Goal: Information Seeking & Learning: Learn about a topic

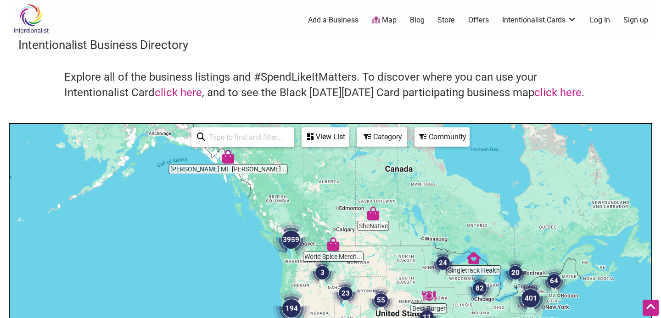
scroll to position [97, 0]
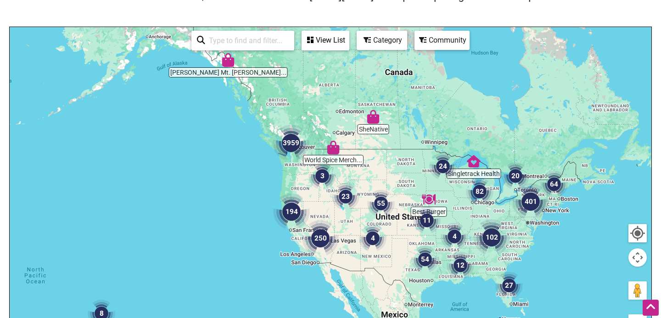
click at [374, 43] on div "Category" at bounding box center [381, 40] width 49 height 17
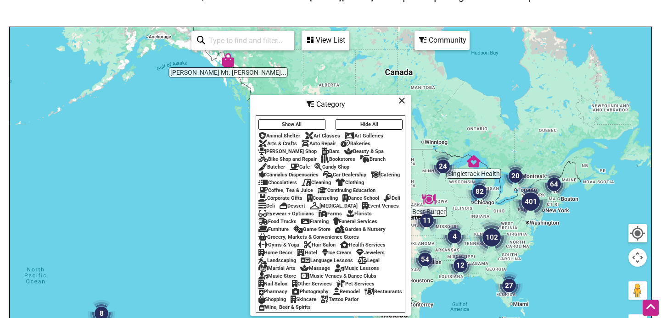
click at [288, 134] on div "Animal Shelter" at bounding box center [279, 136] width 42 height 6
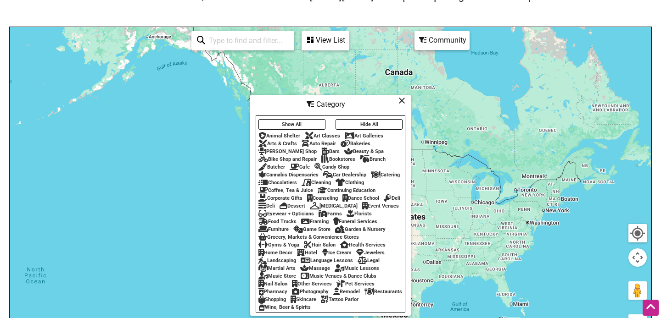
click at [403, 100] on icon at bounding box center [401, 100] width 7 height 0
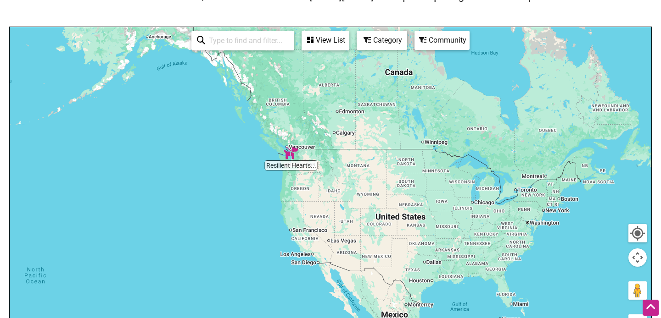
click at [335, 41] on div "View List" at bounding box center [325, 40] width 46 height 17
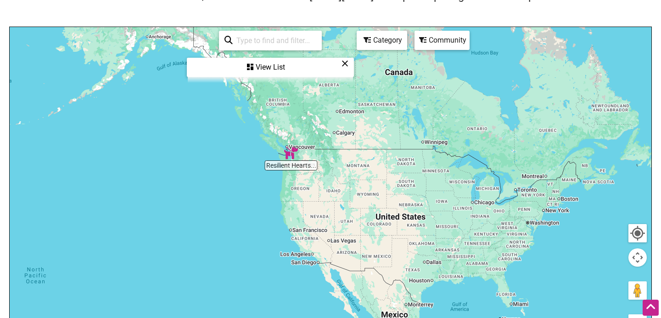
click at [348, 63] on div "View List" at bounding box center [270, 67] width 165 height 17
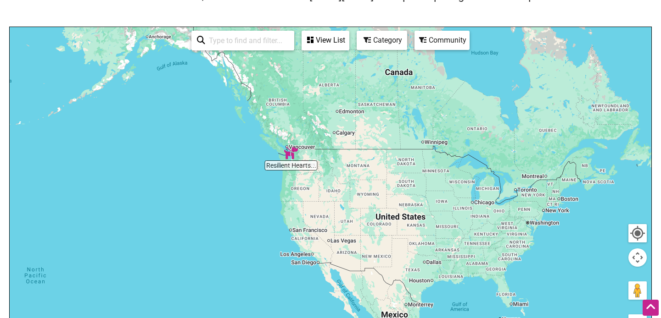
click at [384, 40] on div "Category" at bounding box center [381, 40] width 49 height 17
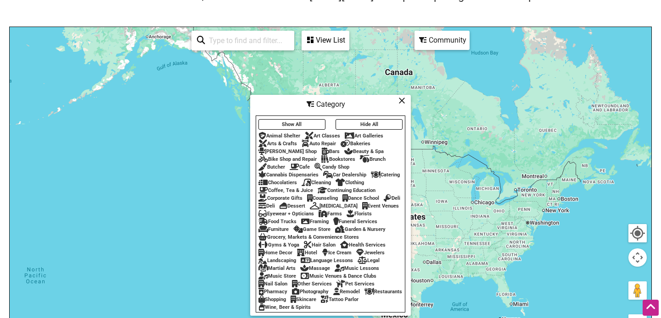
click at [292, 134] on div "Animal Shelter" at bounding box center [279, 136] width 42 height 6
click at [298, 121] on button "Show All" at bounding box center [291, 124] width 67 height 11
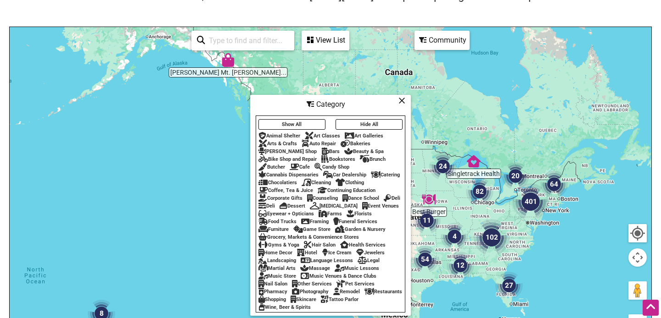
click at [442, 45] on div "Community" at bounding box center [441, 40] width 53 height 17
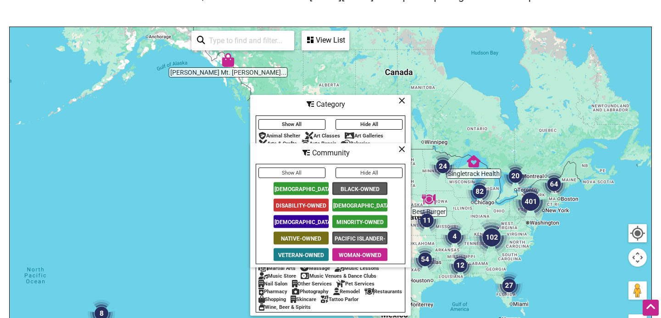
click at [309, 173] on button "Show All" at bounding box center [291, 173] width 67 height 11
click at [404, 149] on icon at bounding box center [401, 149] width 7 height 0
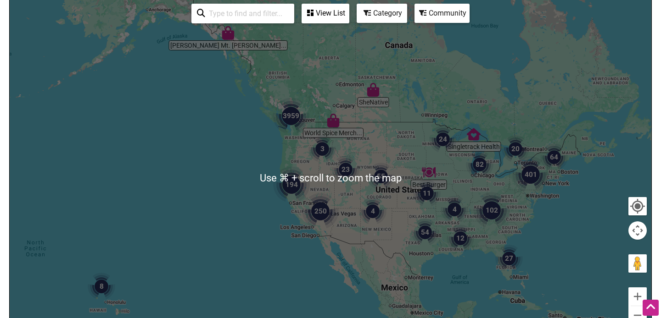
scroll to position [124, 0]
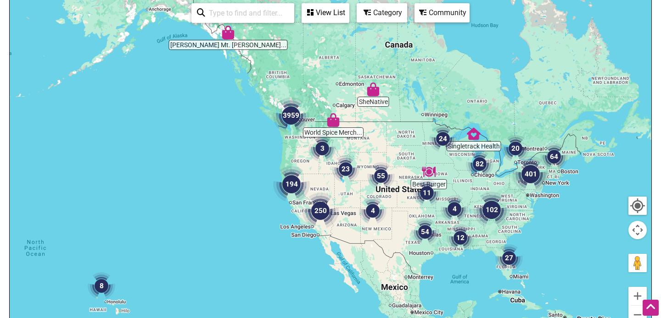
click at [388, 12] on div "Category" at bounding box center [381, 12] width 49 height 17
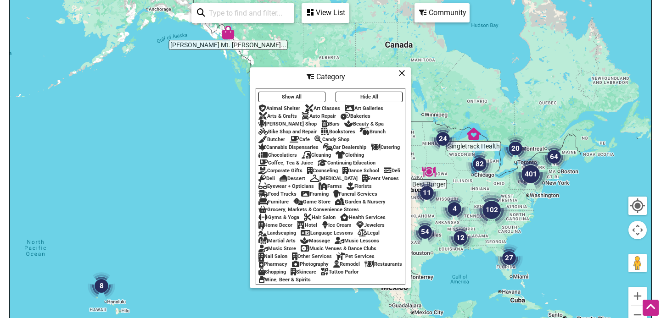
click at [295, 106] on div "Animal Shelter" at bounding box center [279, 109] width 42 height 6
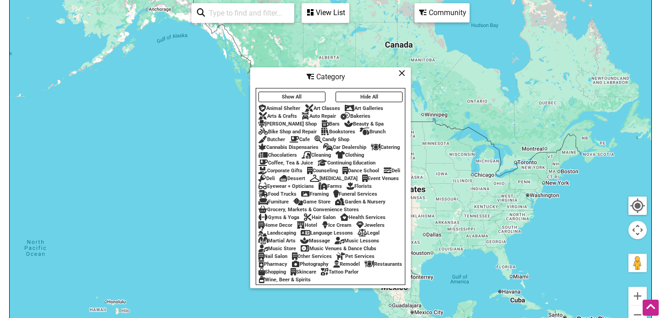
click at [295, 106] on div "Animal Shelter" at bounding box center [279, 109] width 42 height 6
click at [301, 93] on button "Show All" at bounding box center [291, 97] width 67 height 11
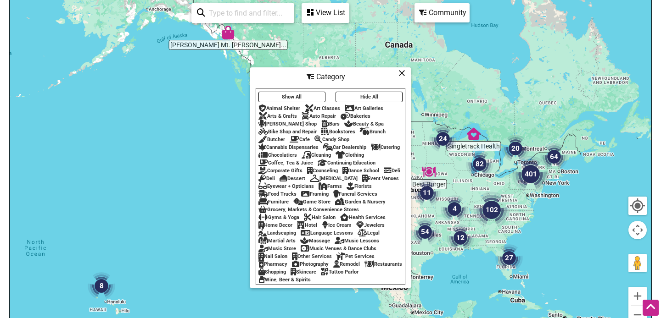
click at [324, 106] on div "Art Classes" at bounding box center [322, 109] width 35 height 6
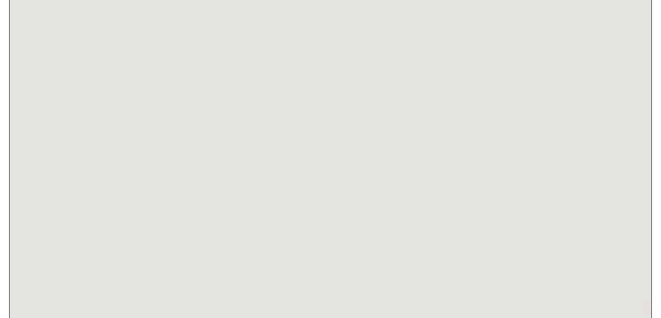
scroll to position [124, 0]
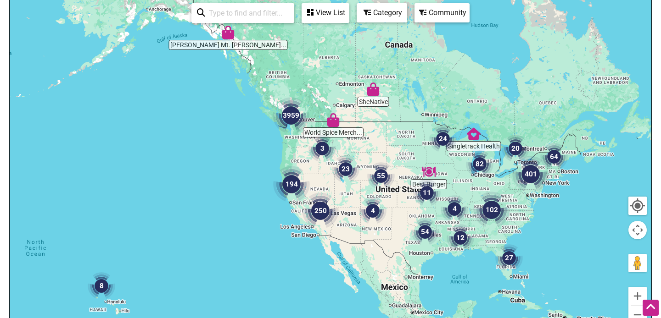
click at [340, 15] on div "View List" at bounding box center [325, 12] width 46 height 17
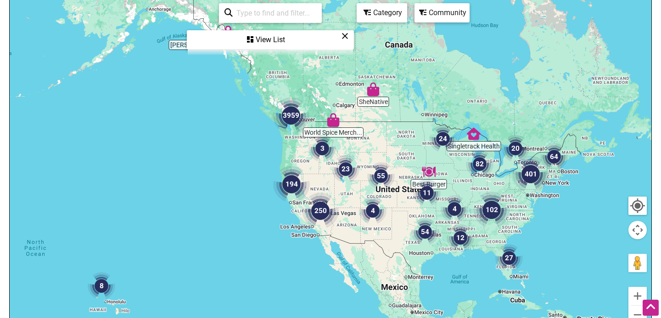
click at [344, 36] on icon at bounding box center [344, 36] width 7 height 0
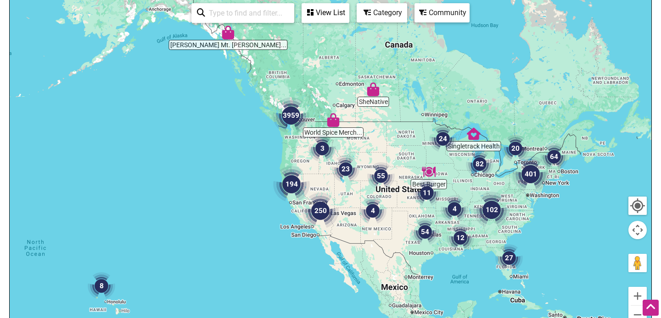
click at [382, 17] on div "Category" at bounding box center [381, 12] width 49 height 17
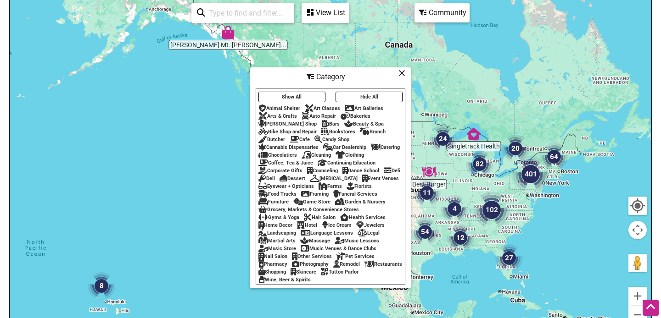
click at [327, 107] on div "Art Classes" at bounding box center [322, 109] width 35 height 6
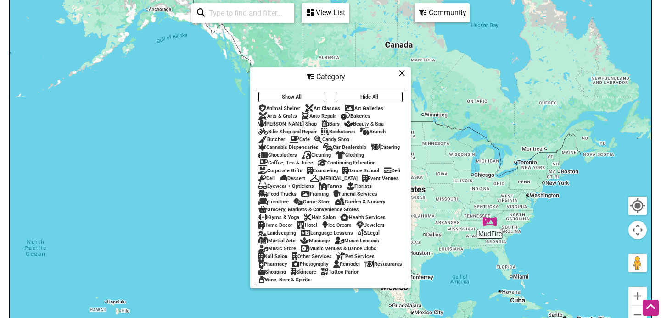
click at [402, 73] on icon at bounding box center [401, 73] width 7 height 0
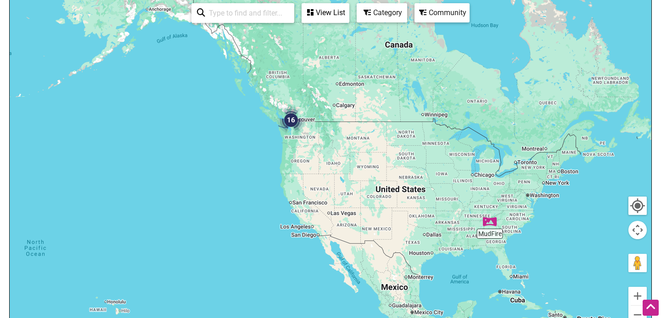
click at [342, 20] on div "View List" at bounding box center [325, 12] width 46 height 17
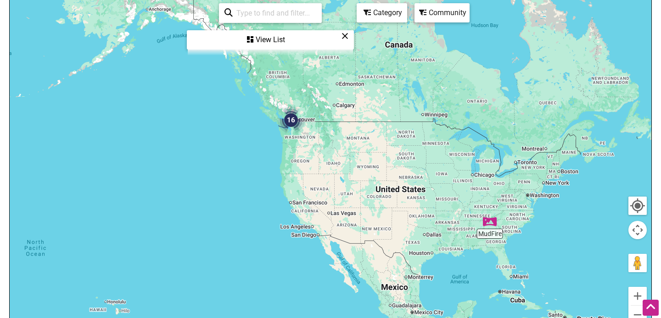
click at [281, 41] on div "View List" at bounding box center [270, 39] width 165 height 17
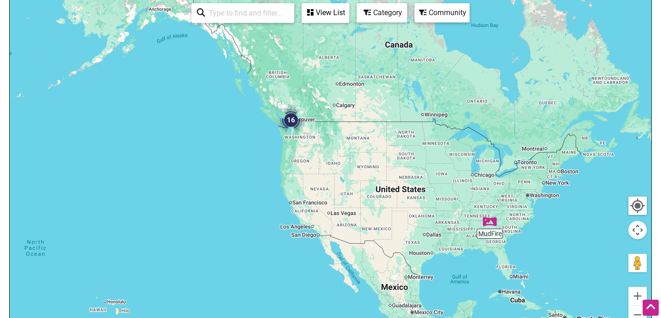
click at [330, 19] on div "View List" at bounding box center [325, 12] width 46 height 17
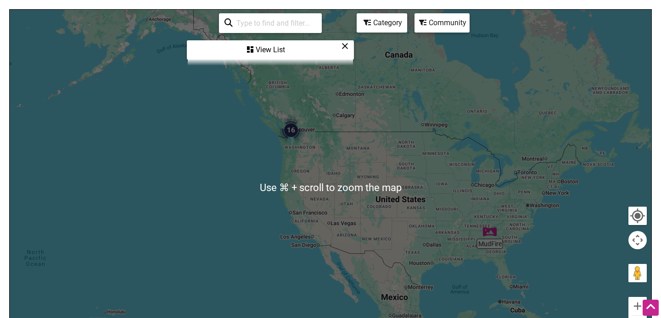
scroll to position [111, 0]
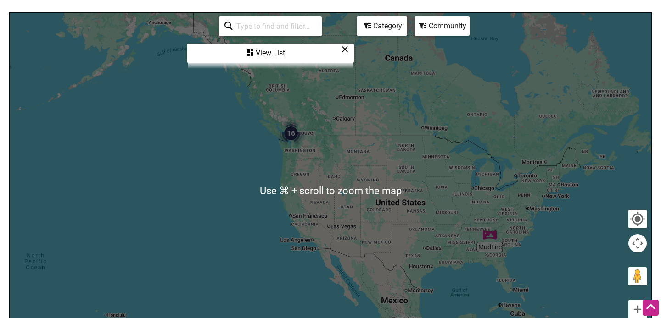
click at [299, 67] on div at bounding box center [331, 191] width 642 height 357
click at [299, 64] on div "See All View List Sorry...nothing found." at bounding box center [270, 40] width 165 height 54
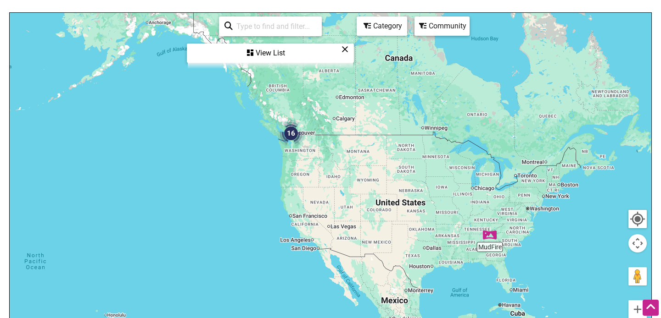
click at [291, 128] on img "16" at bounding box center [291, 134] width 28 height 28
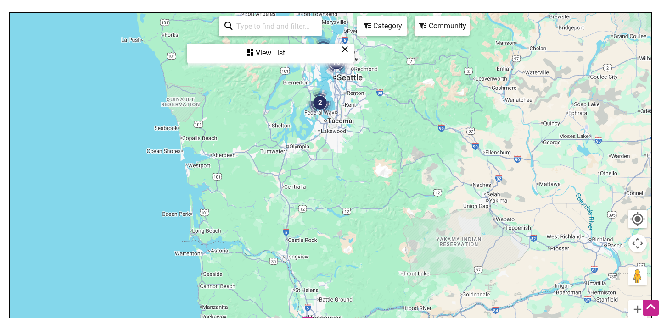
click at [325, 106] on img "2" at bounding box center [320, 103] width 28 height 28
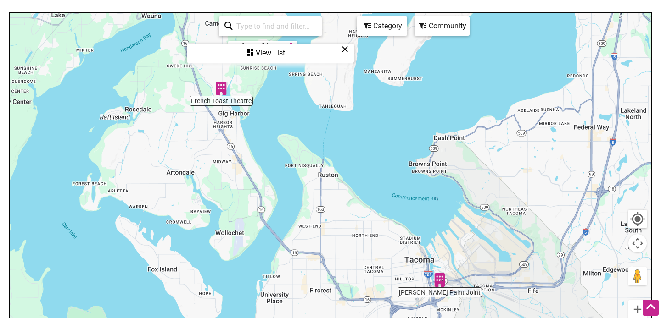
click at [223, 94] on img "French Toast Theatre" at bounding box center [221, 89] width 14 height 14
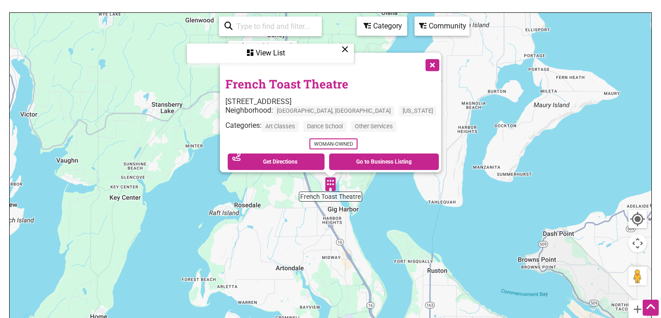
click at [297, 46] on div "View List" at bounding box center [270, 53] width 165 height 17
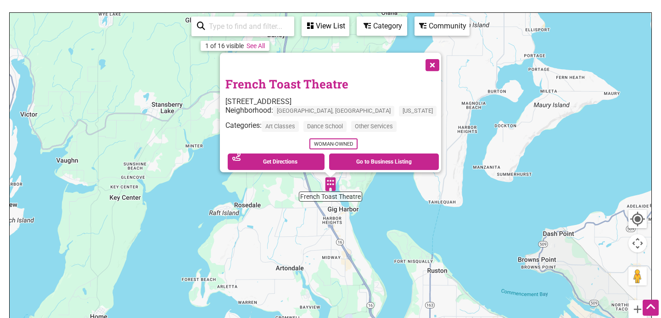
scroll to position [0, 0]
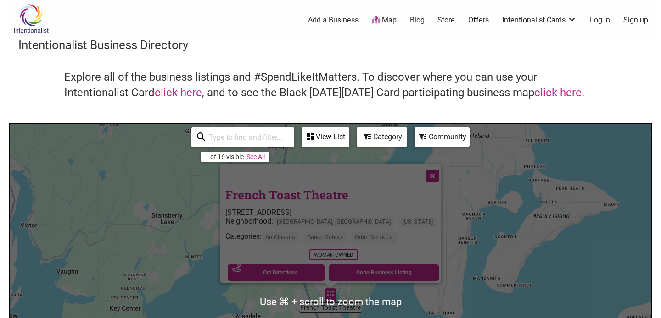
click at [23, 14] on img at bounding box center [31, 19] width 44 height 30
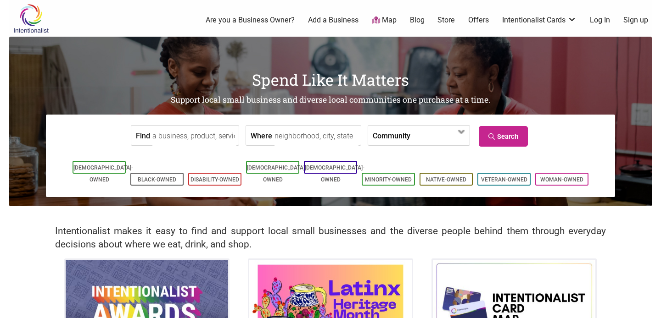
click at [385, 23] on link "Map" at bounding box center [384, 20] width 25 height 11
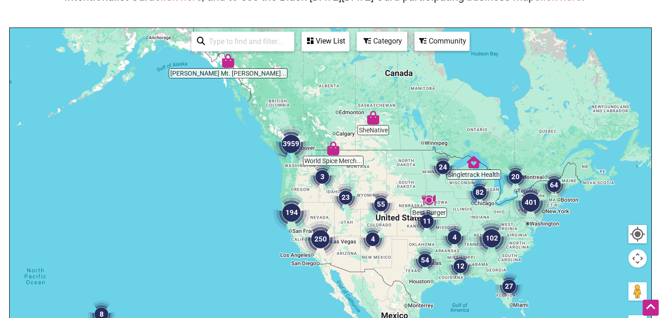
scroll to position [97, 0]
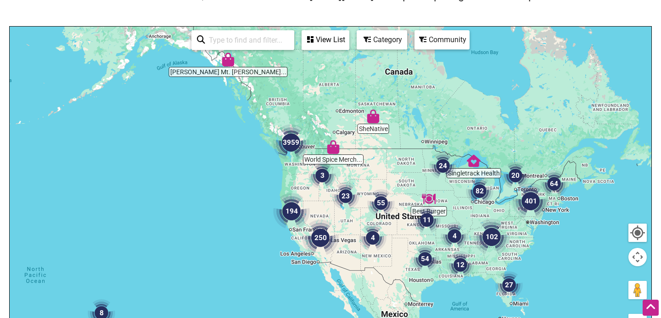
click at [332, 39] on div "View List" at bounding box center [325, 39] width 46 height 17
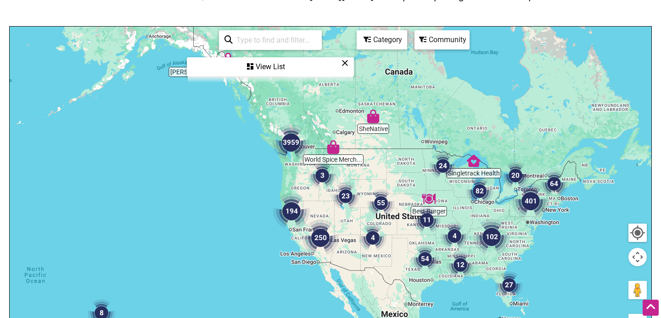
click at [345, 63] on icon at bounding box center [344, 63] width 7 height 0
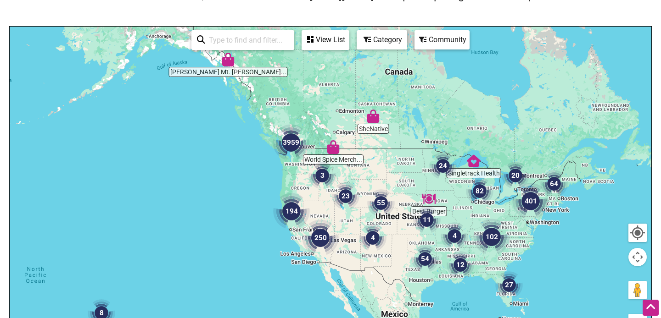
click at [383, 46] on div "Category" at bounding box center [381, 39] width 49 height 17
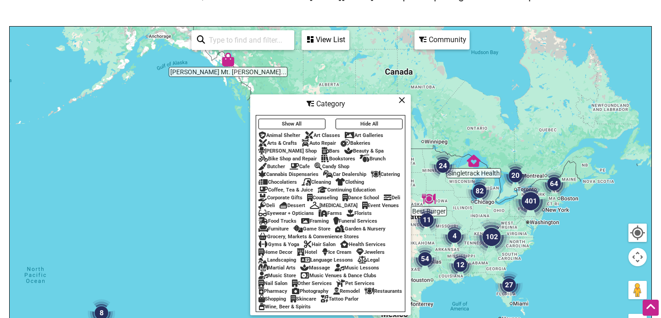
click at [347, 173] on div "Car Dealership" at bounding box center [344, 175] width 43 height 6
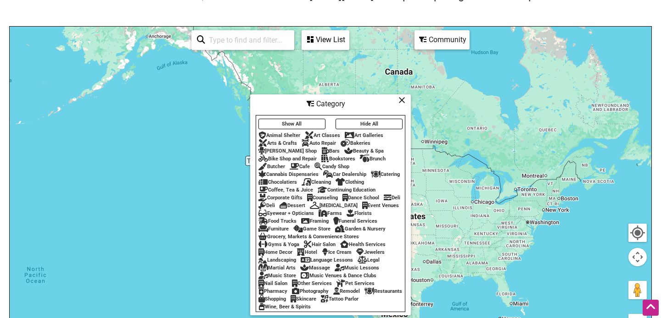
click at [402, 100] on icon at bounding box center [401, 100] width 7 height 0
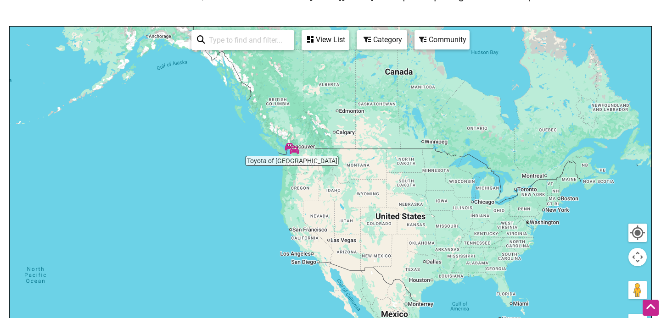
click at [337, 38] on div "View List" at bounding box center [325, 39] width 46 height 17
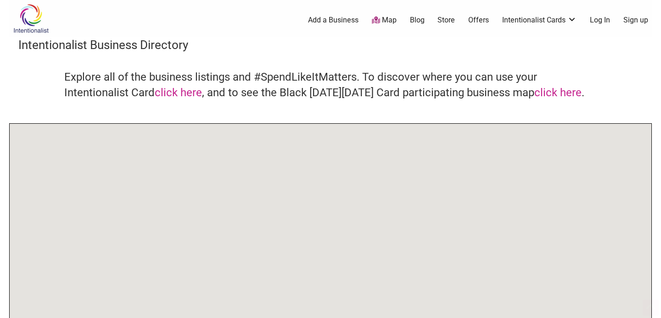
scroll to position [96, 0]
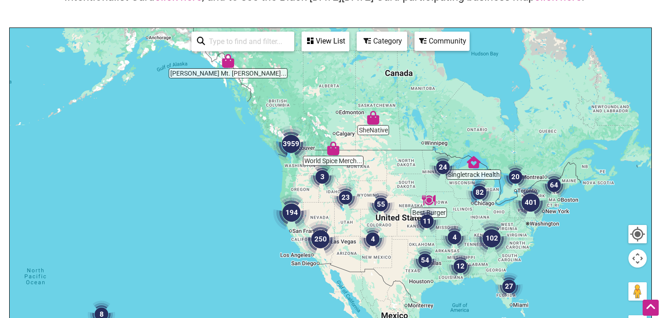
click at [429, 43] on div "Community" at bounding box center [441, 41] width 53 height 17
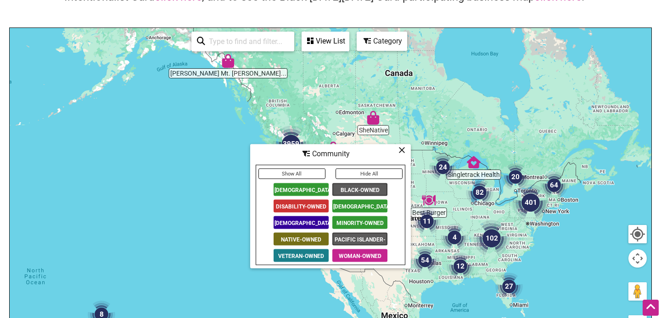
click at [352, 189] on span "Black-Owned" at bounding box center [359, 190] width 55 height 13
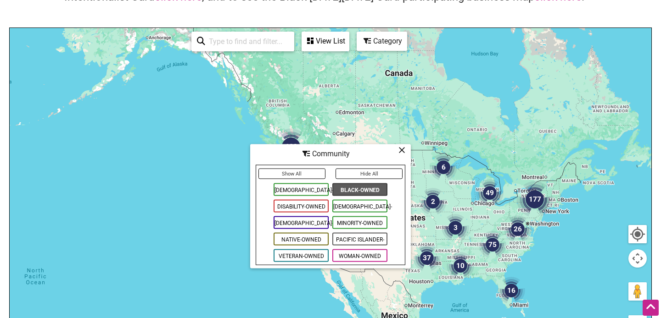
click at [403, 151] on icon at bounding box center [401, 150] width 7 height 0
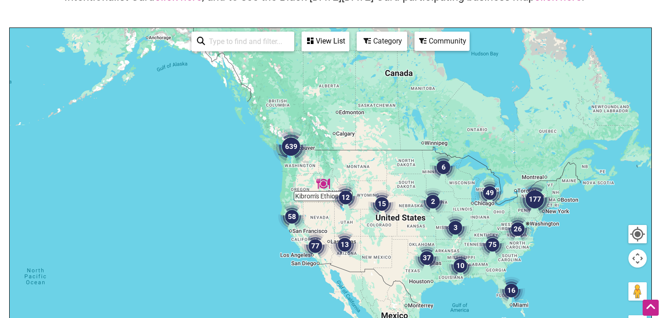
click at [366, 45] on div "Category" at bounding box center [381, 41] width 49 height 17
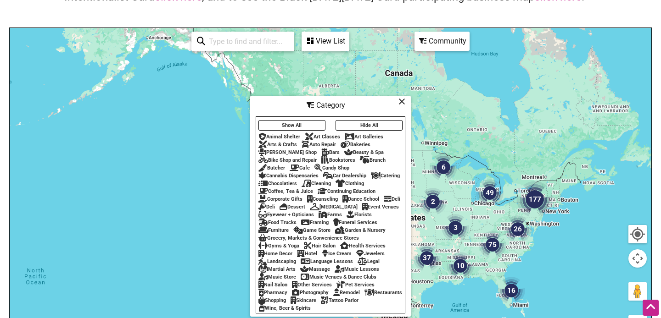
click at [346, 218] on div "Florists" at bounding box center [358, 215] width 25 height 6
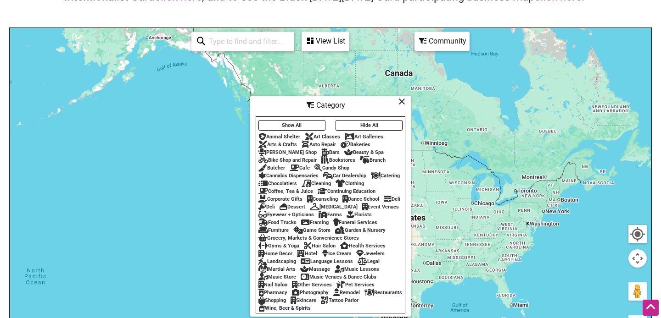
click at [400, 101] on icon at bounding box center [401, 101] width 7 height 0
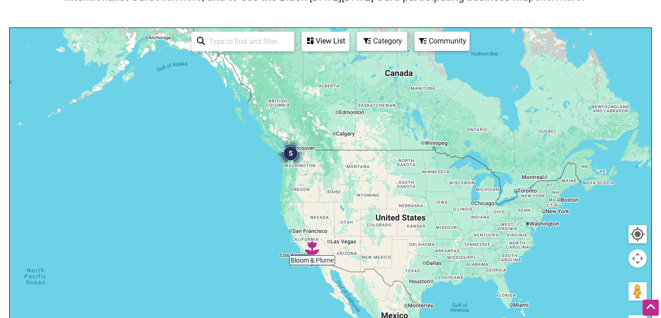
click at [321, 37] on div "View List" at bounding box center [325, 41] width 46 height 17
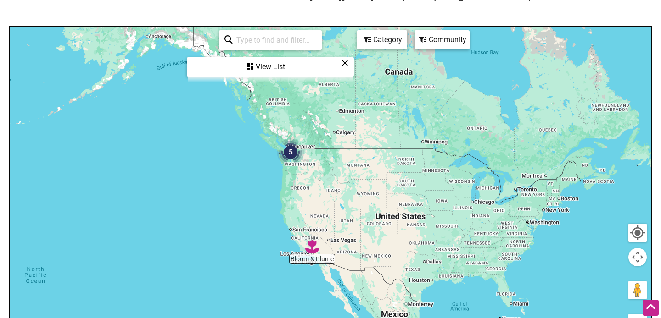
scroll to position [99, 0]
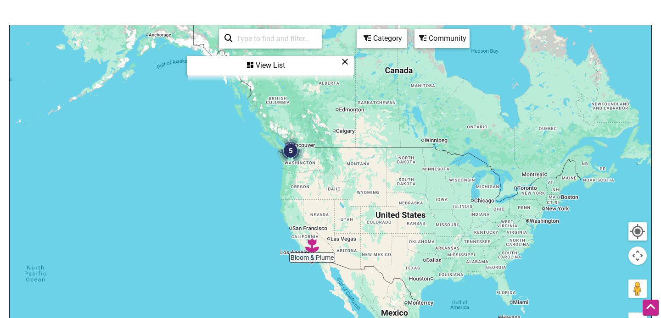
click at [255, 68] on div "View List" at bounding box center [270, 65] width 165 height 17
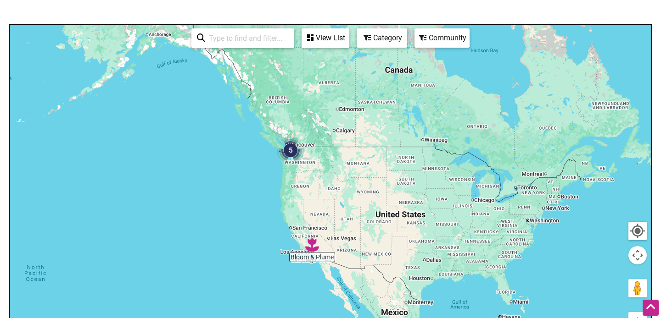
click at [274, 145] on div at bounding box center [331, 203] width 642 height 357
click at [639, 235] on div at bounding box center [637, 231] width 17 height 17
click at [335, 38] on div "View List" at bounding box center [325, 37] width 46 height 17
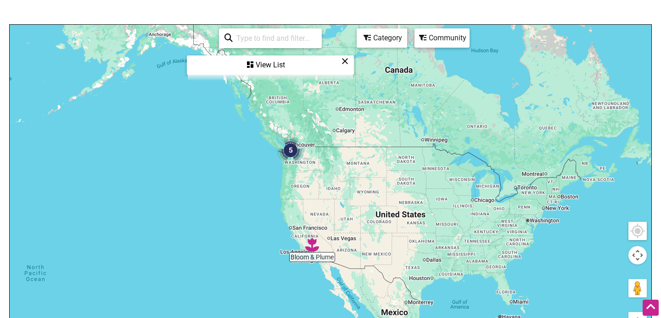
click at [262, 69] on div "View List" at bounding box center [270, 64] width 165 height 17
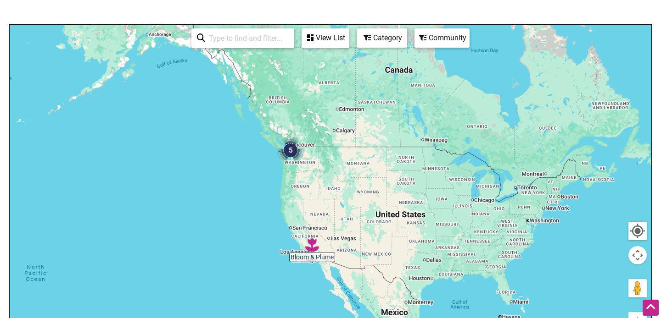
click at [337, 37] on div "View List" at bounding box center [325, 37] width 46 height 17
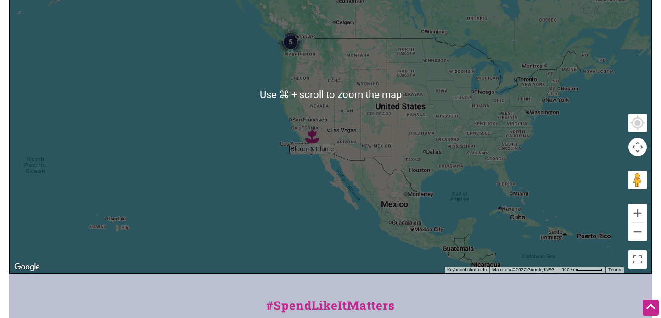
scroll to position [0, 0]
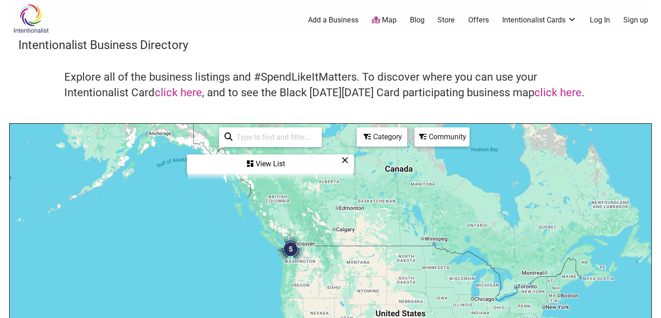
click at [287, 258] on img "5" at bounding box center [291, 250] width 28 height 28
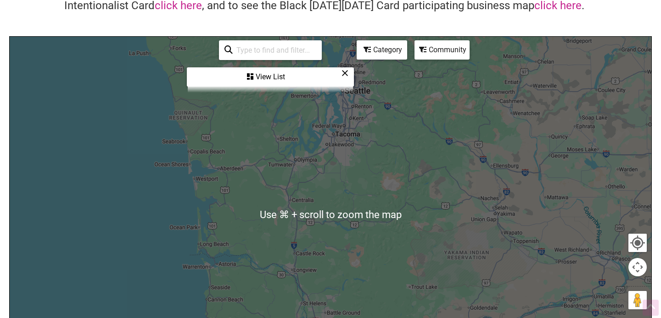
scroll to position [88, 0]
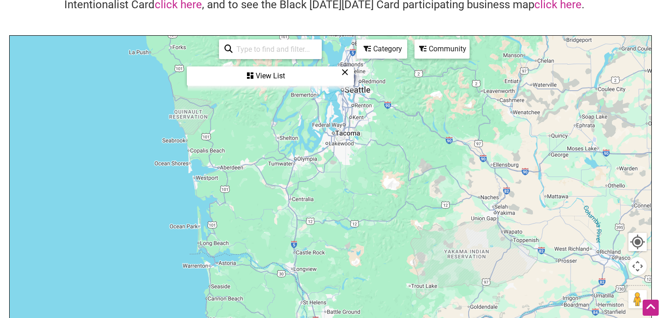
click at [276, 74] on div "View List" at bounding box center [270, 75] width 165 height 17
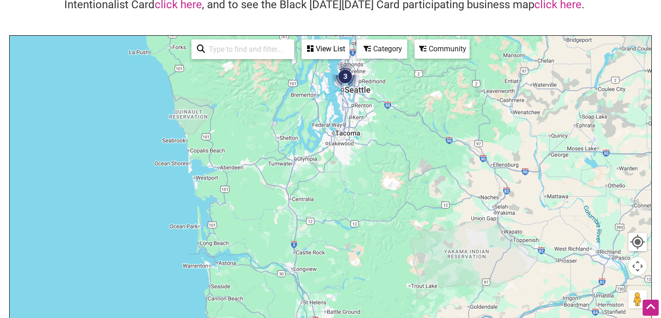
scroll to position [0, 0]
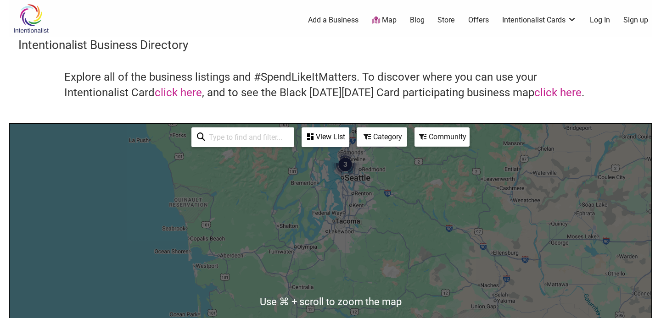
click at [29, 16] on img at bounding box center [31, 19] width 44 height 30
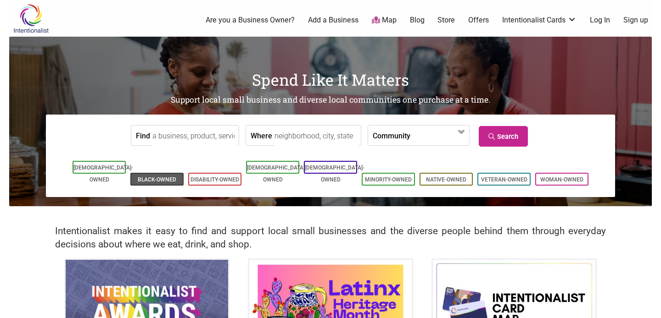
click at [156, 177] on link "Black-Owned" at bounding box center [157, 180] width 39 height 6
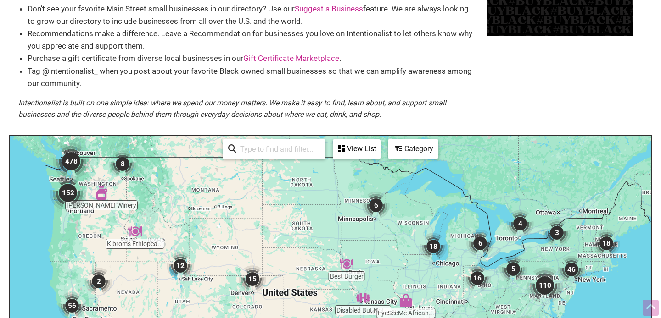
scroll to position [90, 0]
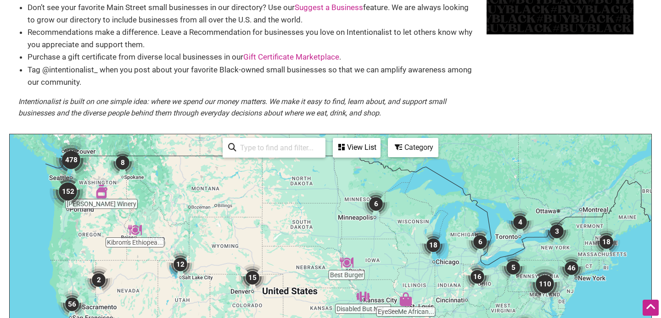
click at [360, 144] on div "View List" at bounding box center [357, 147] width 46 height 17
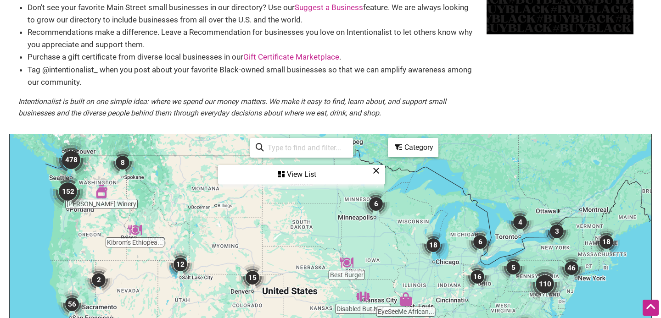
click at [377, 171] on icon at bounding box center [376, 171] width 7 height 0
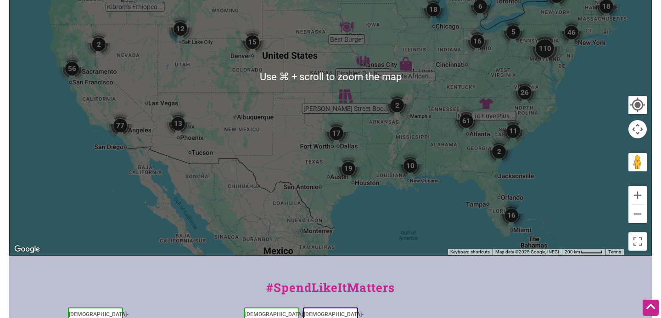
scroll to position [329, 0]
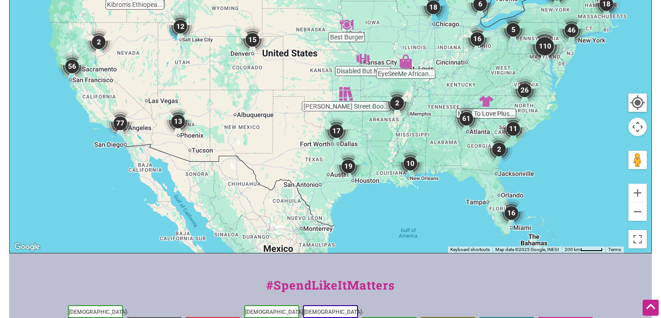
click at [347, 167] on img "19" at bounding box center [349, 167] width 28 height 28
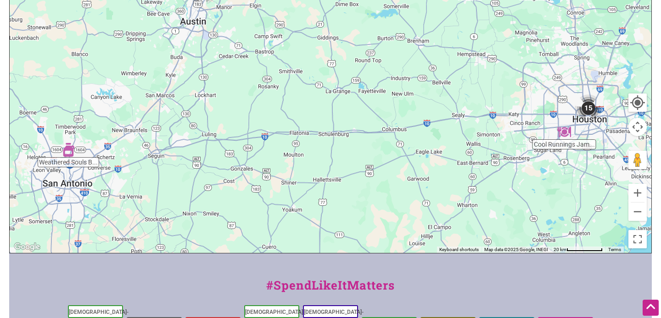
click at [591, 113] on img "15" at bounding box center [589, 109] width 28 height 28
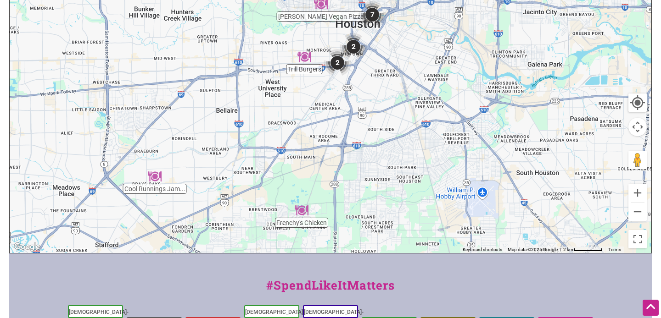
click at [304, 63] on img "Trill Burgers" at bounding box center [304, 57] width 14 height 14
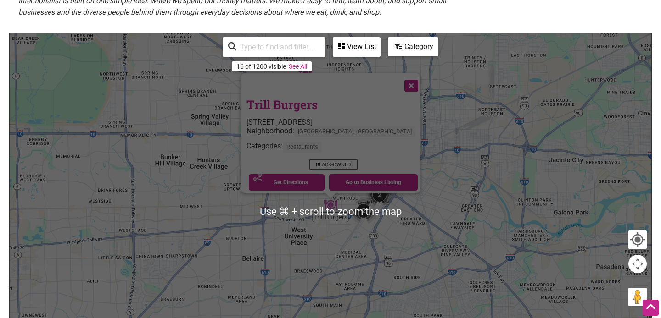
scroll to position [187, 0]
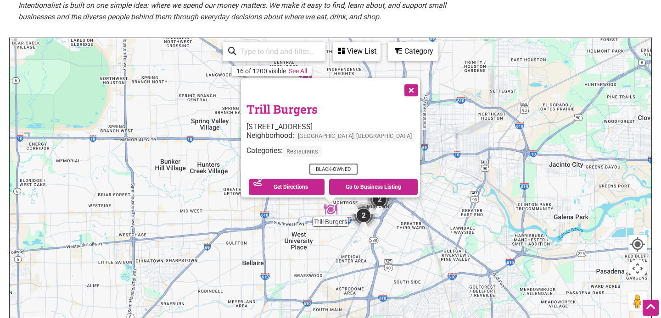
click at [399, 84] on button "Close" at bounding box center [410, 89] width 23 height 23
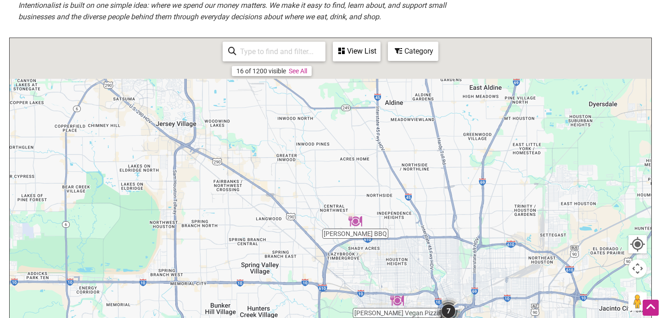
drag, startPoint x: 297, startPoint y: 140, endPoint x: 355, endPoint y: 293, distance: 162.9
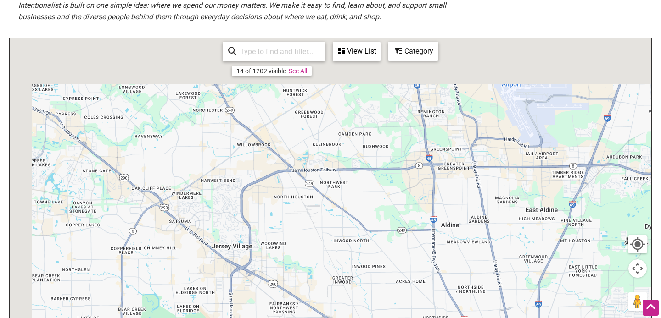
drag, startPoint x: 320, startPoint y: 218, endPoint x: 382, endPoint y: 336, distance: 133.4
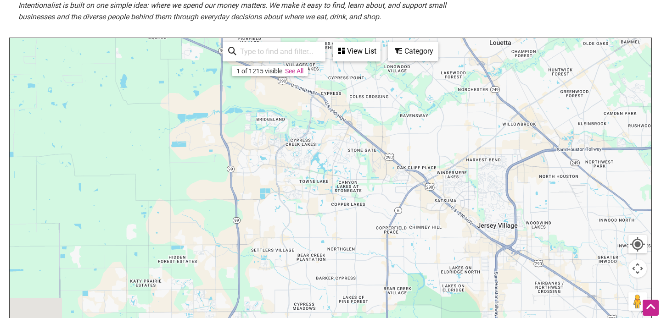
drag, startPoint x: 356, startPoint y: 98, endPoint x: 622, endPoint y: 68, distance: 267.8
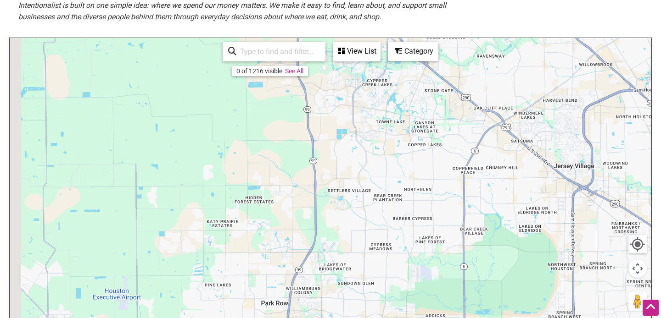
drag, startPoint x: 435, startPoint y: 132, endPoint x: 507, endPoint y: 73, distance: 93.2
click at [507, 73] on div "To navigate, press the arrow keys." at bounding box center [331, 216] width 642 height 357
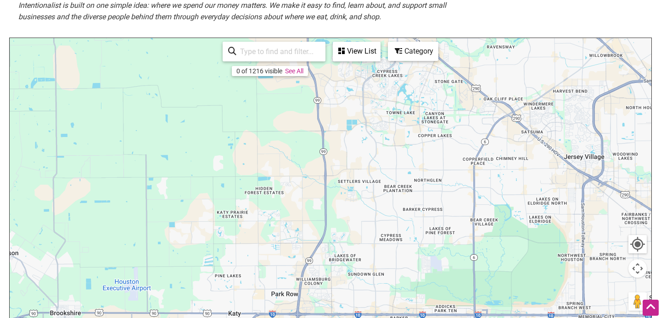
click at [349, 44] on div "View List" at bounding box center [357, 51] width 46 height 17
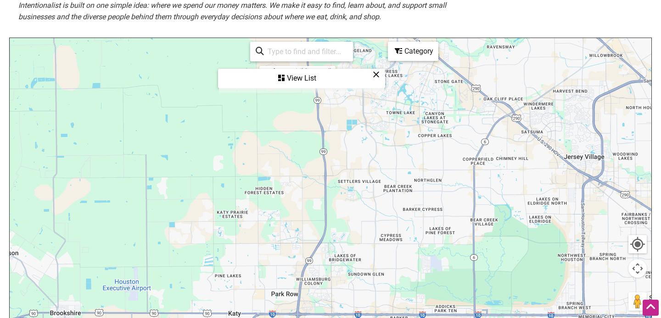
click at [313, 78] on div "View List" at bounding box center [301, 78] width 165 height 17
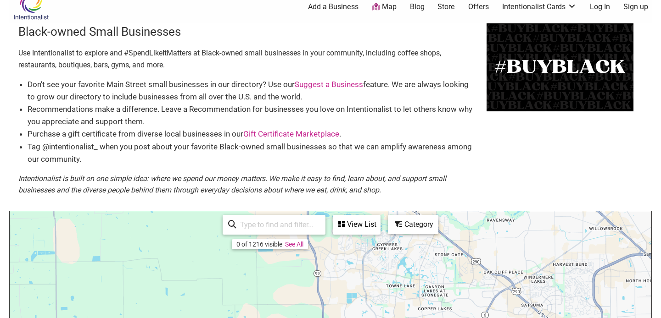
scroll to position [0, 0]
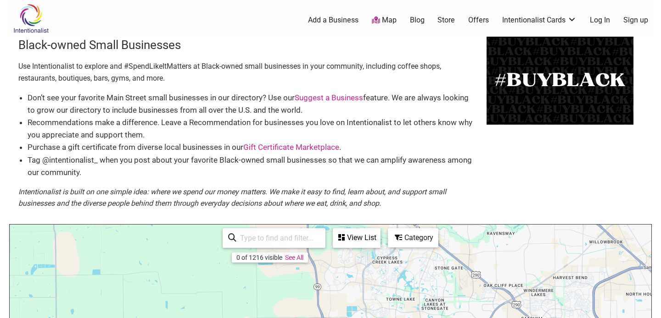
click at [33, 22] on img at bounding box center [31, 19] width 44 height 30
